Goal: Task Accomplishment & Management: Manage account settings

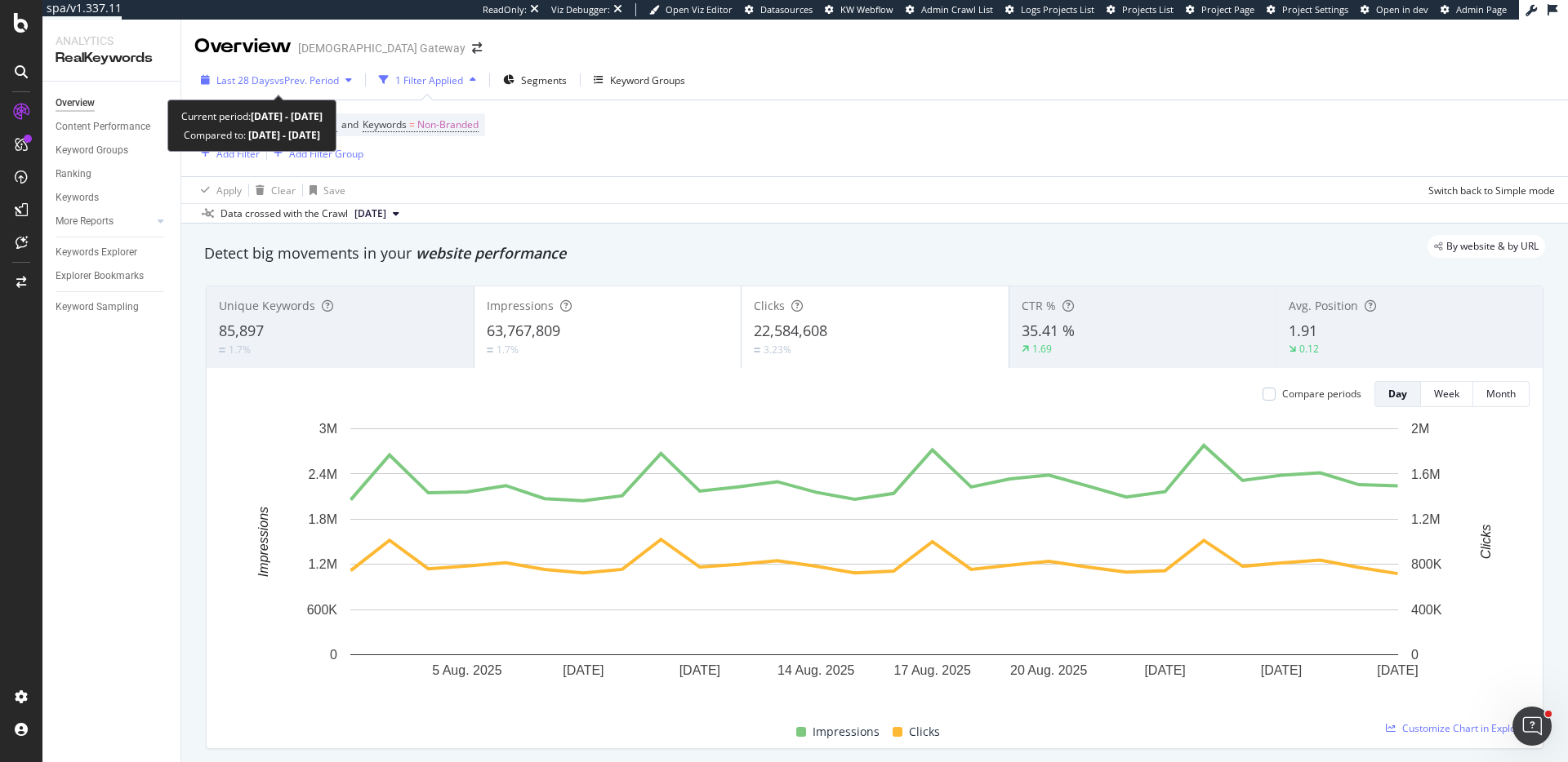
click at [334, 82] on span "vs Prev. Period" at bounding box center [306, 80] width 64 height 14
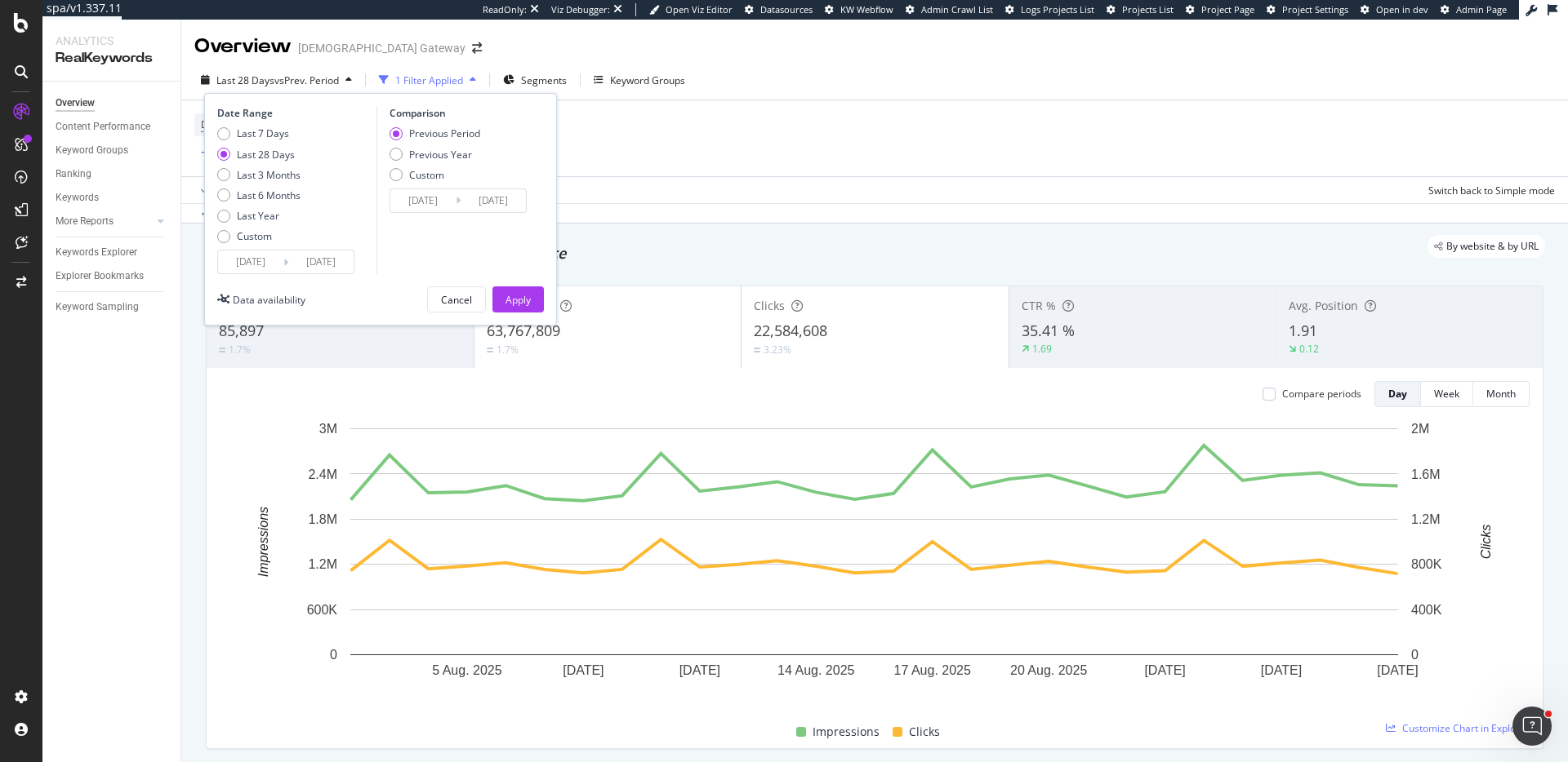
click at [271, 143] on div "Last 7 Days Last 28 Days Last 3 Months Last 6 Months Last Year Custom" at bounding box center [259, 188] width 83 height 123
click at [272, 153] on div "Last 28 Days" at bounding box center [266, 154] width 58 height 14
click at [534, 313] on div "Date Range Last 7 Days Last 28 Days Last 3 Months Last 6 Months Last Year Custo…" at bounding box center [380, 209] width 353 height 233
click at [532, 304] on button "Apply" at bounding box center [518, 299] width 52 height 26
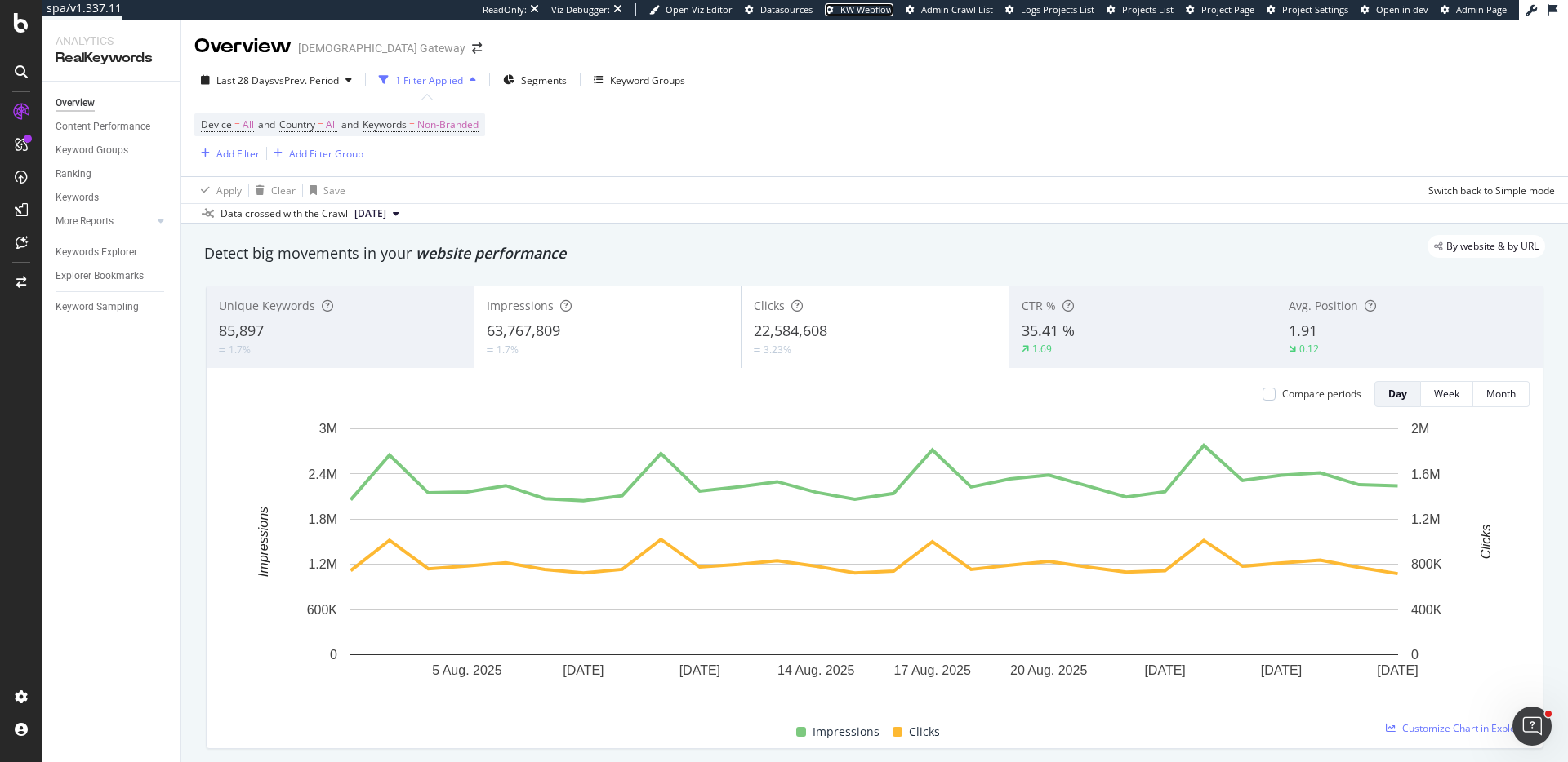
click at [881, 5] on span "KW Webflow" at bounding box center [866, 10] width 53 height 13
click at [798, 11] on span "Datasources" at bounding box center [787, 10] width 53 height 13
click at [1552, 7] on icon at bounding box center [1552, 10] width 10 height 12
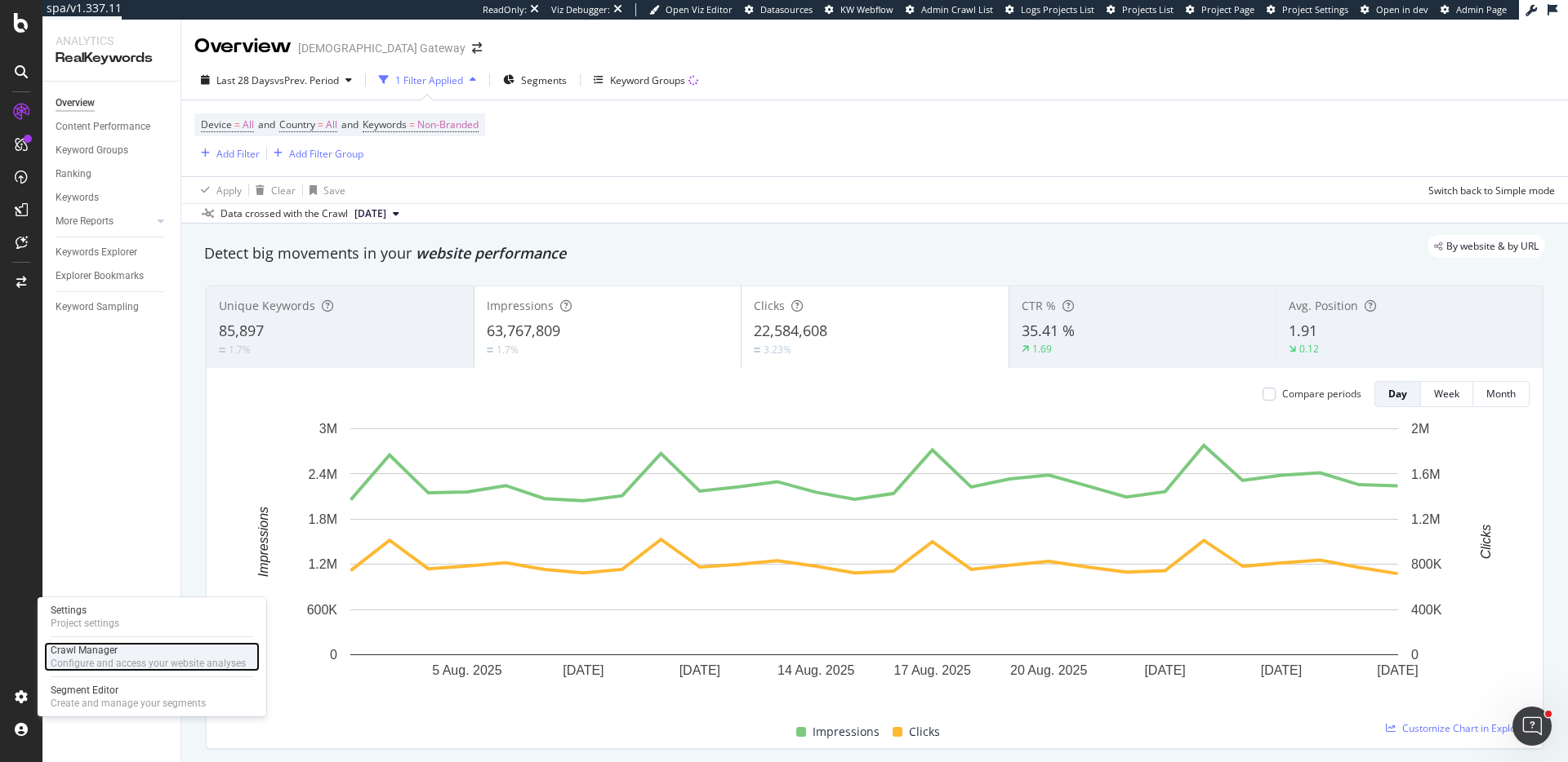
click at [171, 647] on div "Crawl Manager" at bounding box center [148, 651] width 195 height 13
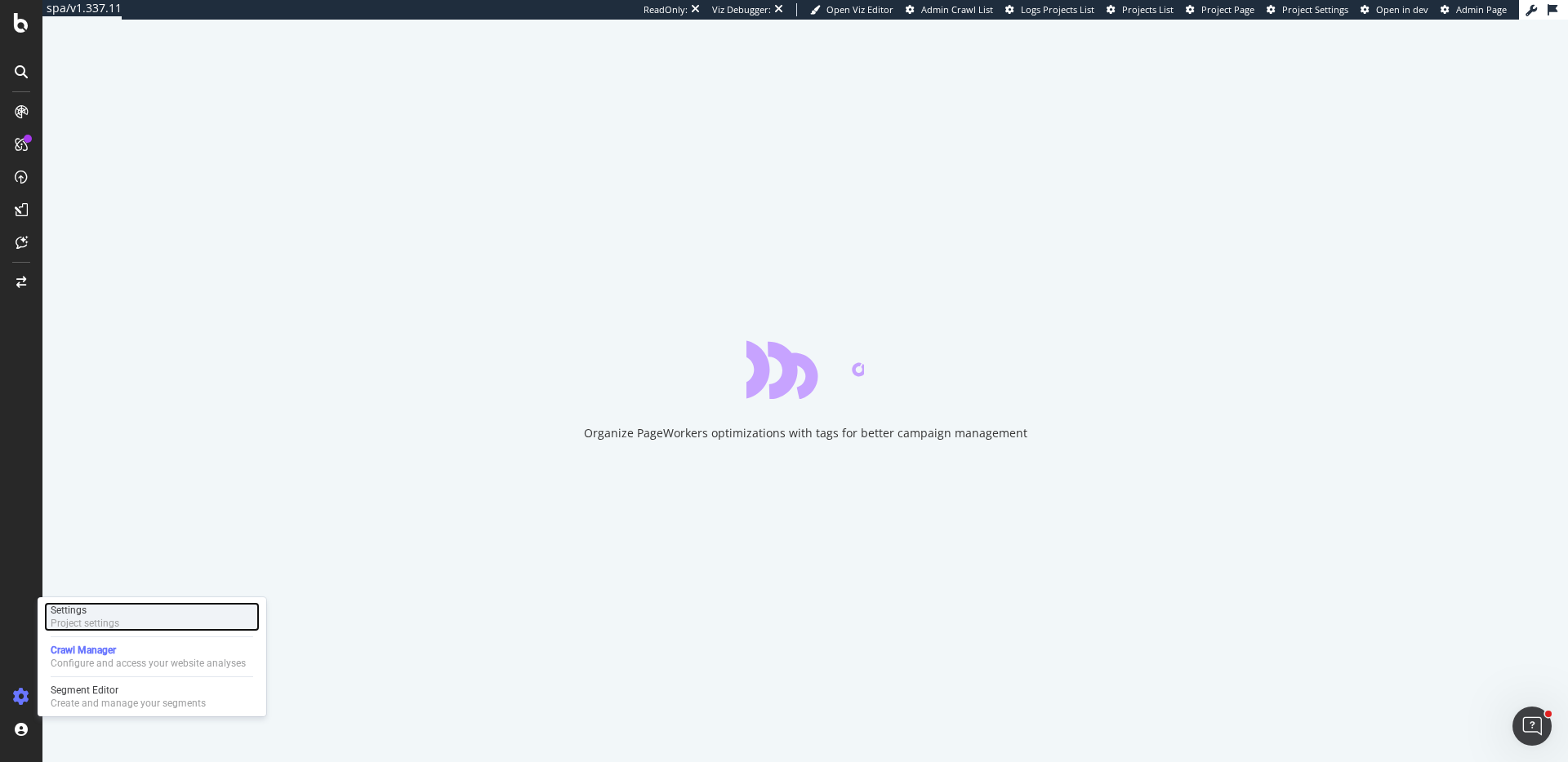
click at [173, 625] on div "Settings Project settings" at bounding box center [152, 617] width 216 height 29
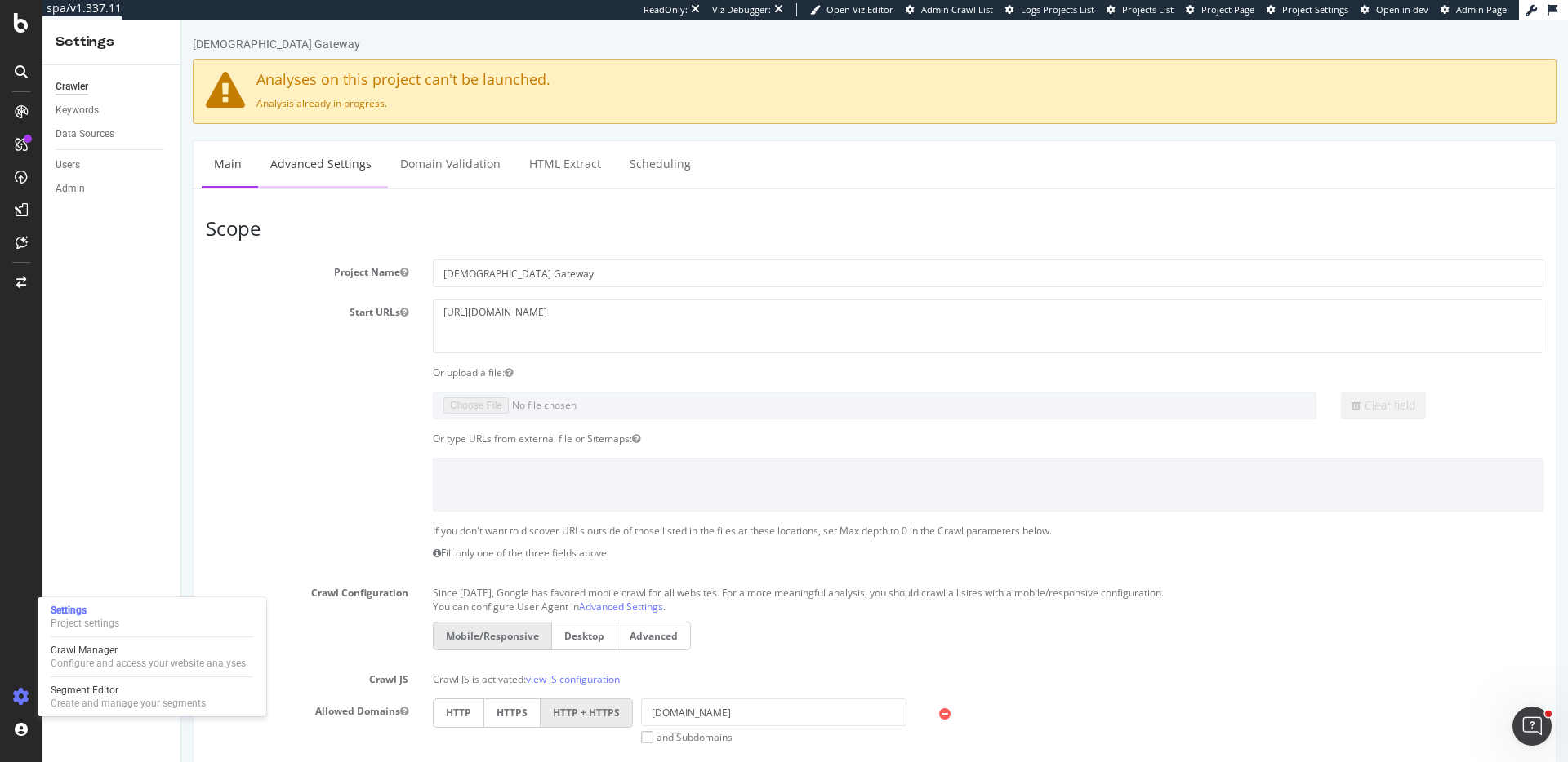
click at [330, 186] on link "Advanced Settings" at bounding box center [321, 164] width 126 height 45
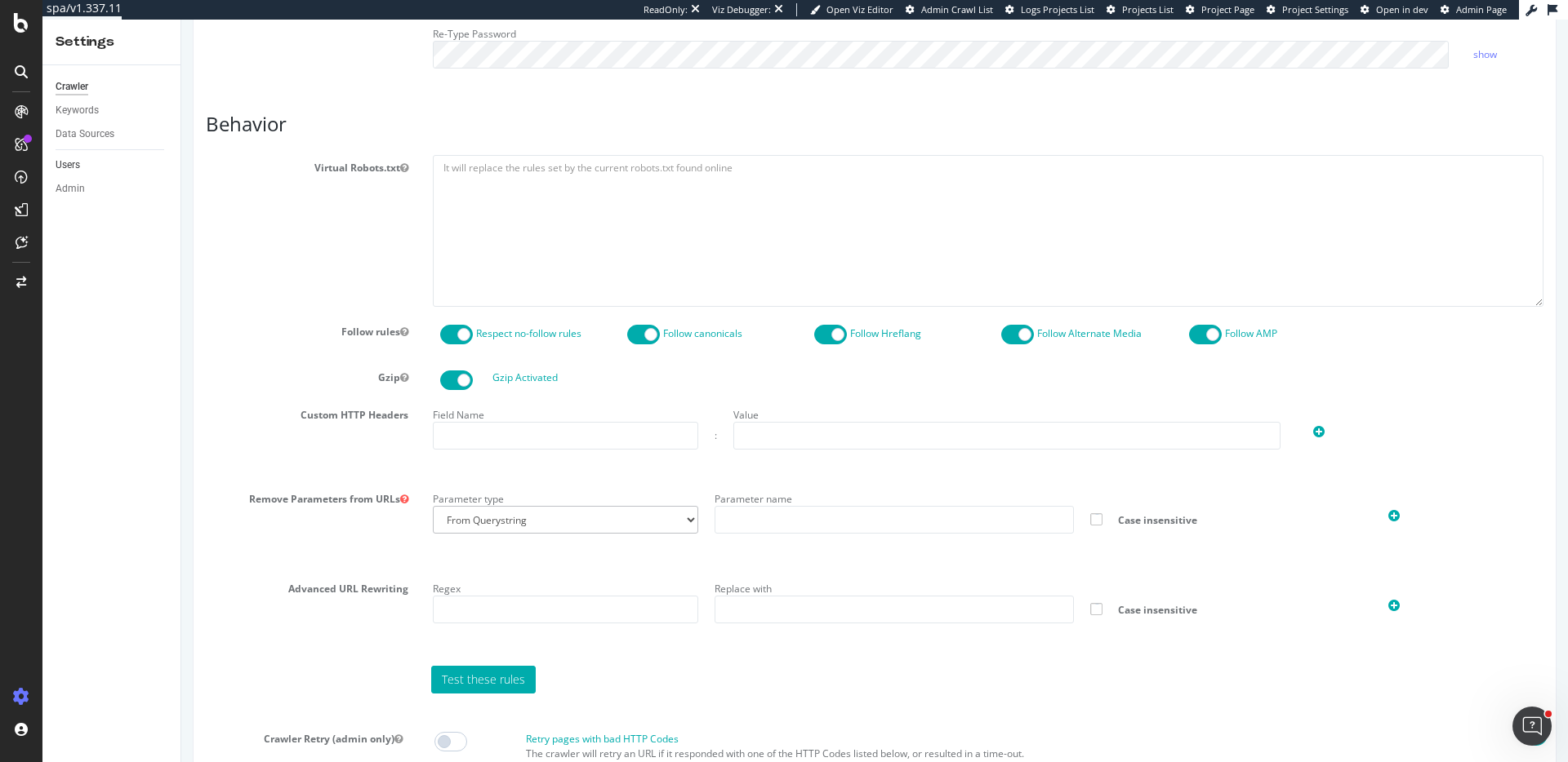
scroll to position [825, 0]
click at [129, 138] on link "Data Sources" at bounding box center [111, 134] width 113 height 17
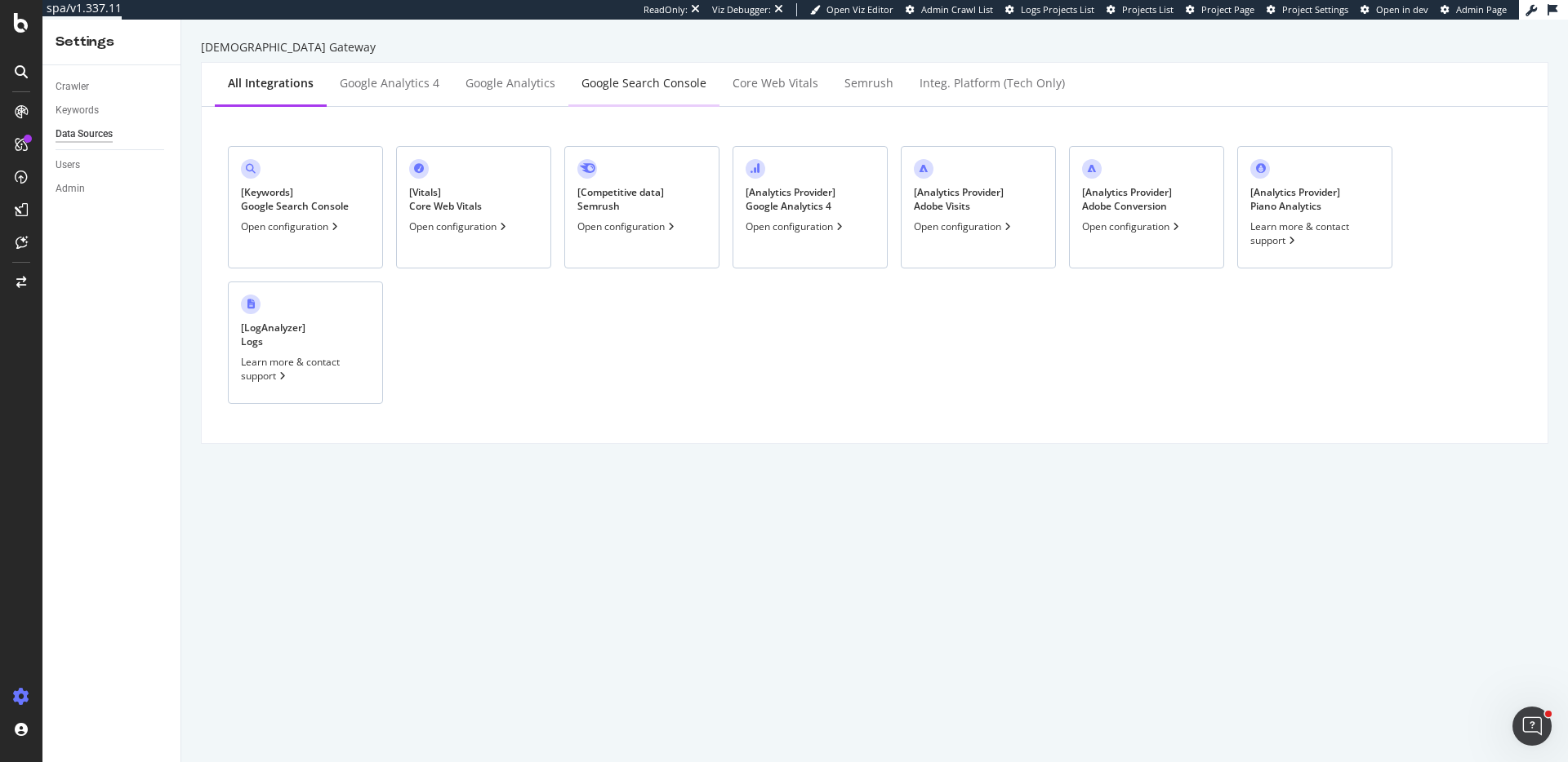
click at [676, 89] on div "Google Search Console" at bounding box center [644, 83] width 125 height 16
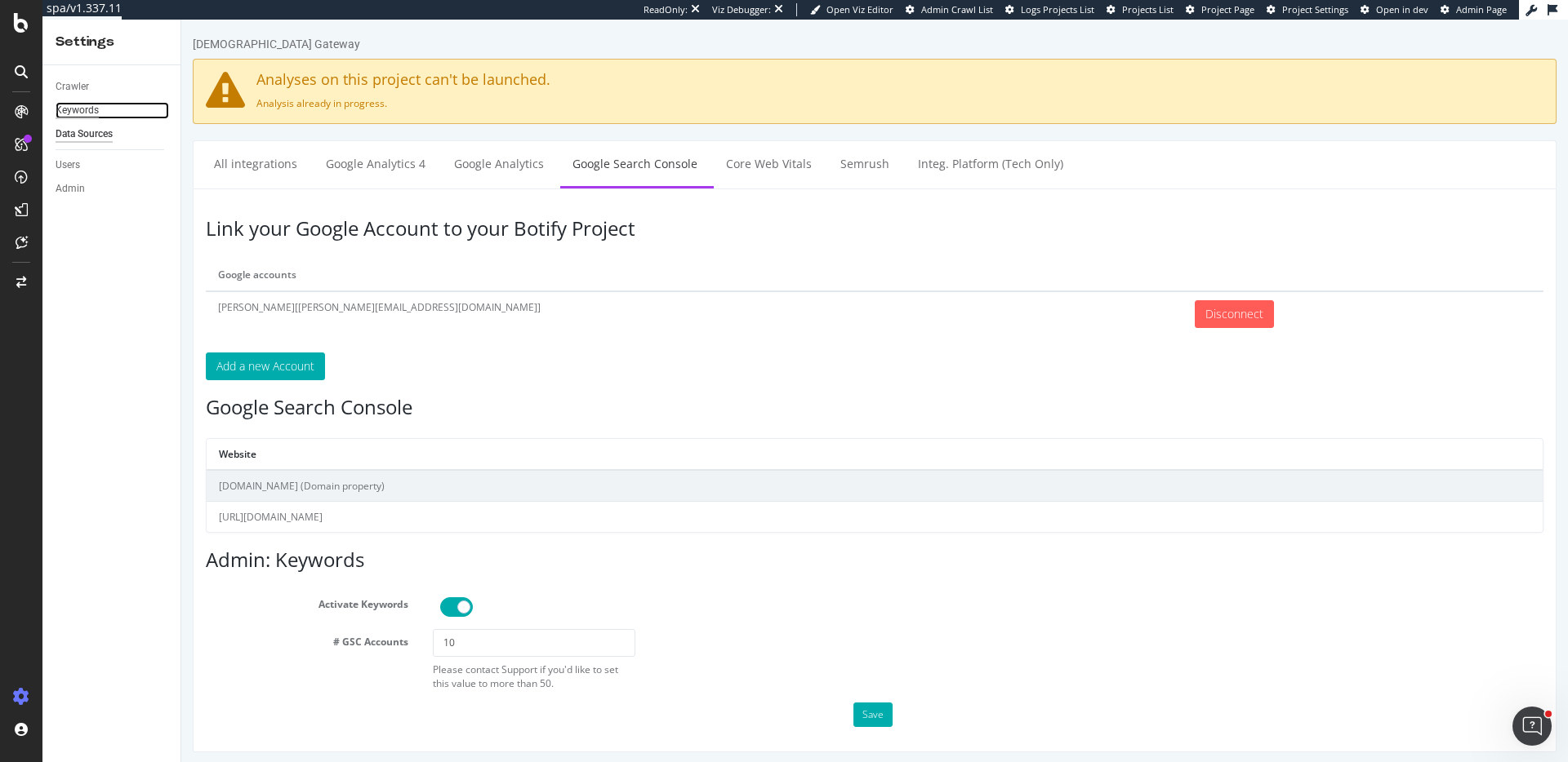
click at [75, 108] on div "Keywords" at bounding box center [77, 111] width 44 height 17
